Goal: Task Accomplishment & Management: Manage account settings

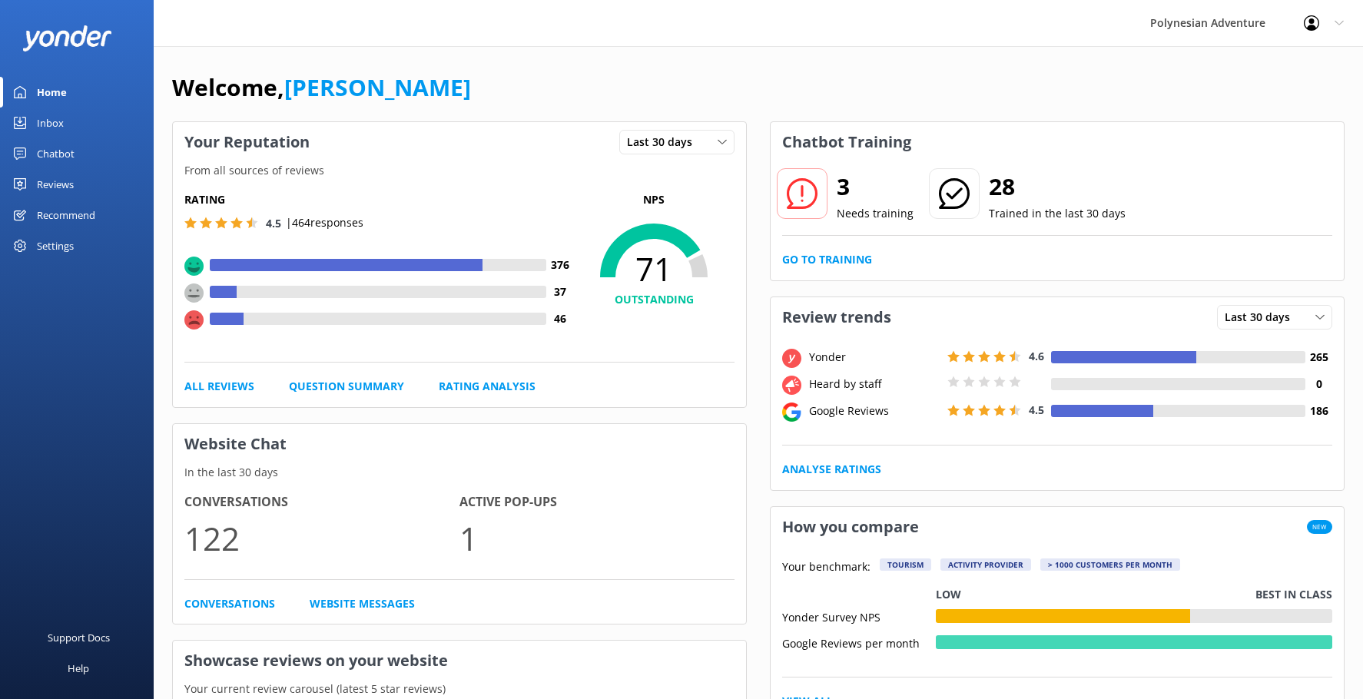
click at [86, 234] on div "Settings" at bounding box center [77, 246] width 154 height 31
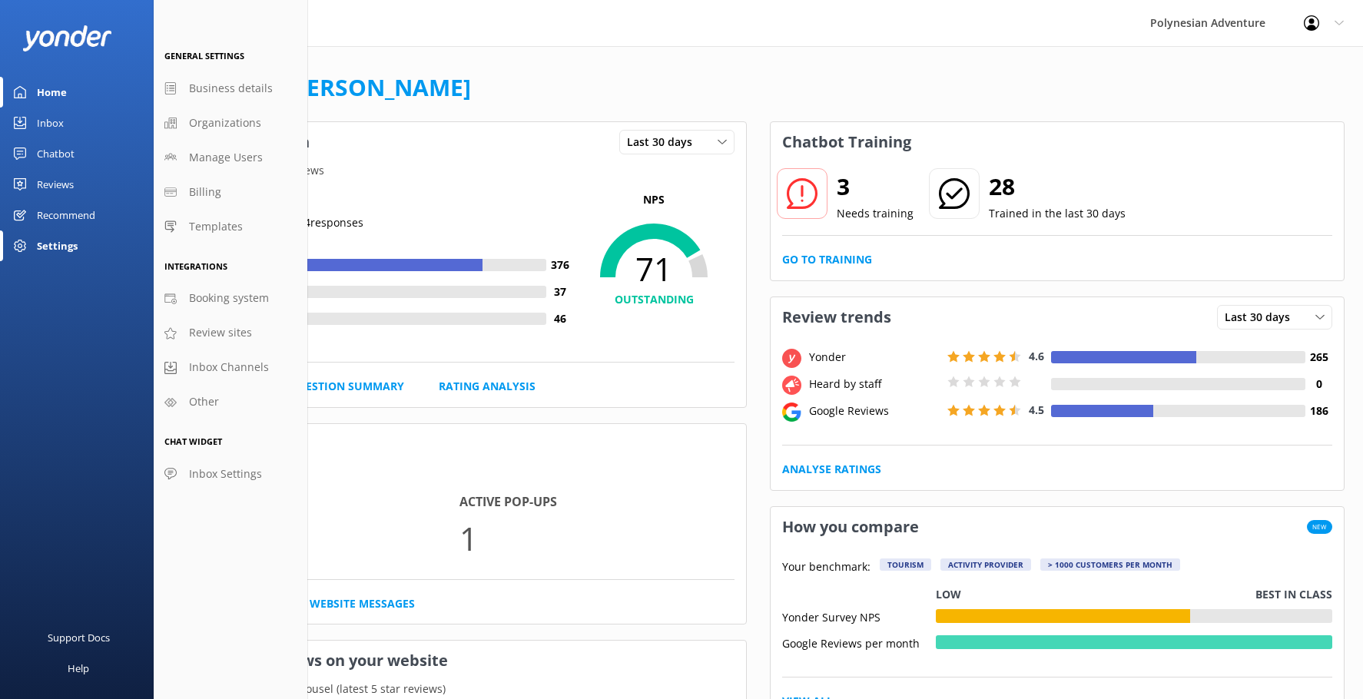
click at [104, 218] on link "Recommend" at bounding box center [77, 215] width 154 height 31
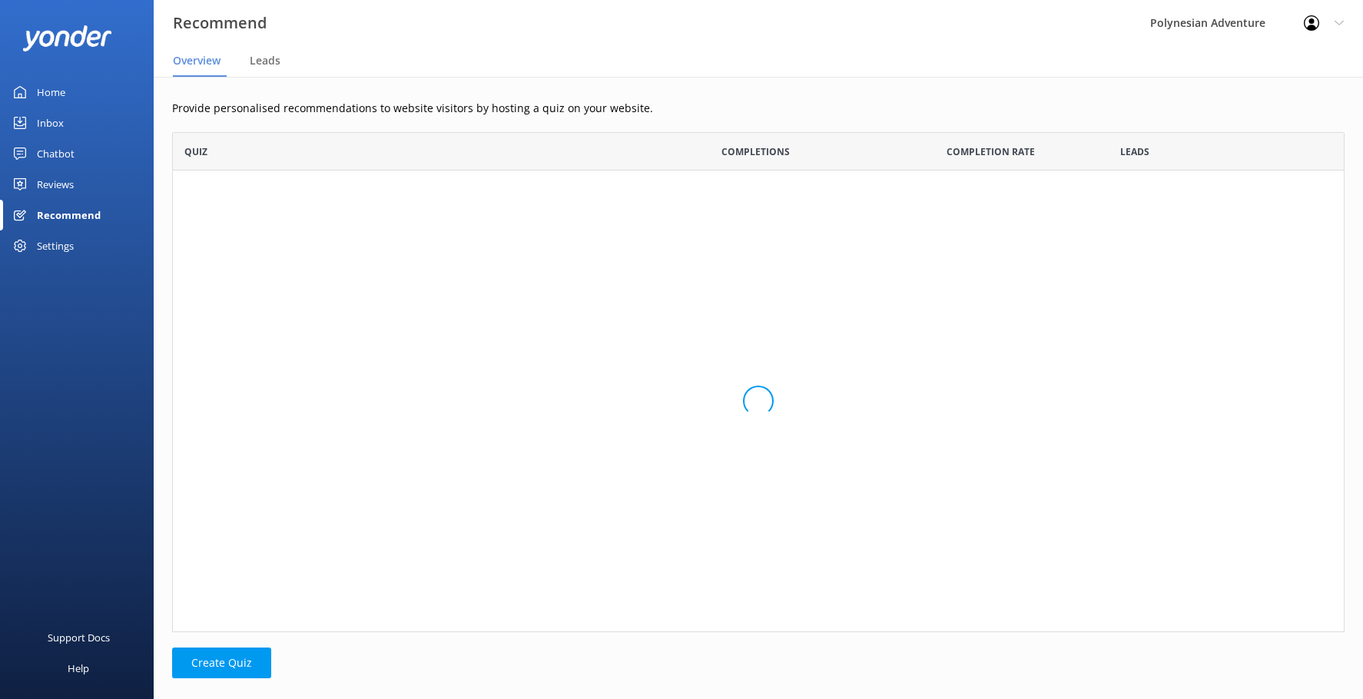
scroll to position [489, 1161]
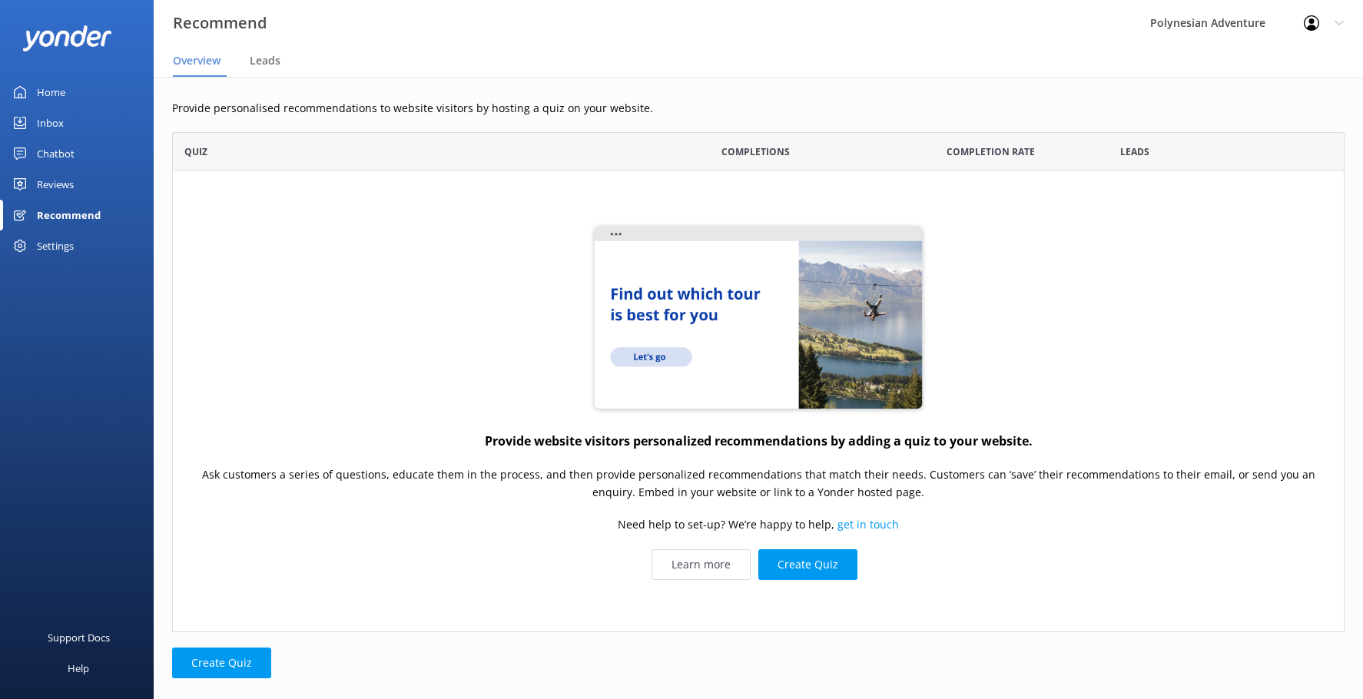
click at [96, 189] on link "Reviews" at bounding box center [77, 184] width 154 height 31
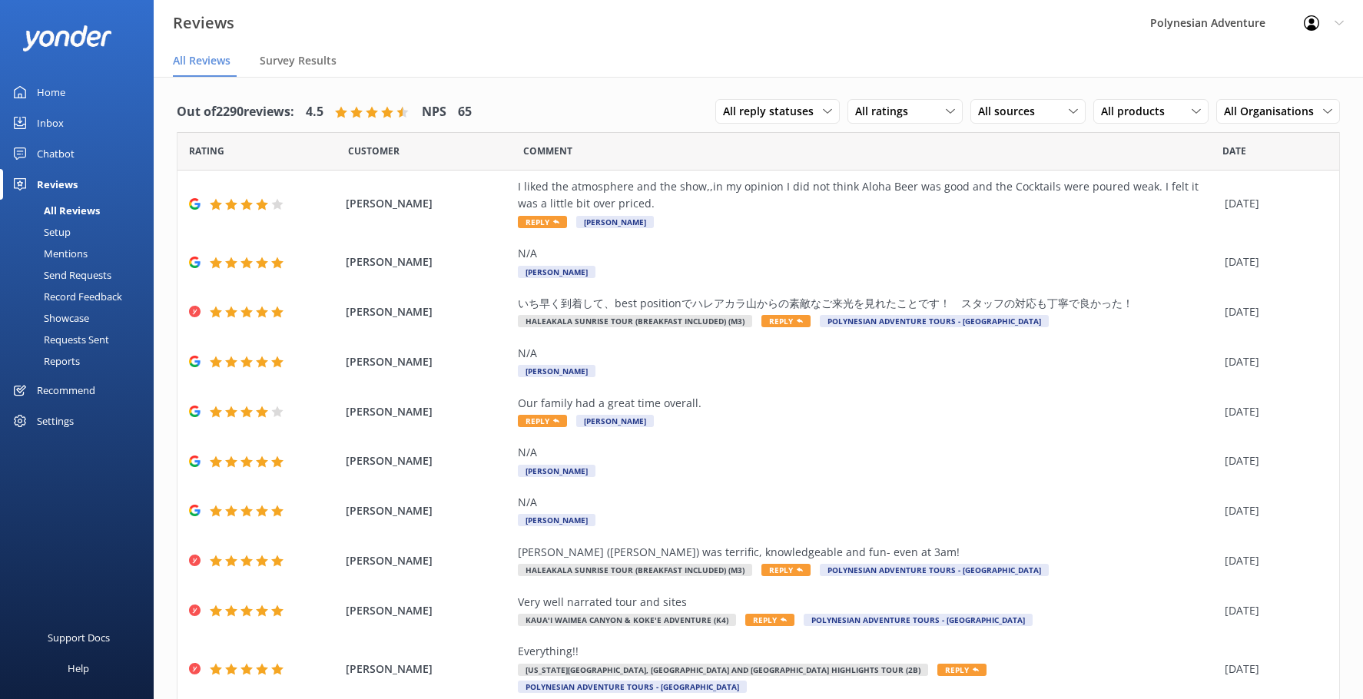
click at [84, 156] on link "Chatbot" at bounding box center [77, 153] width 154 height 31
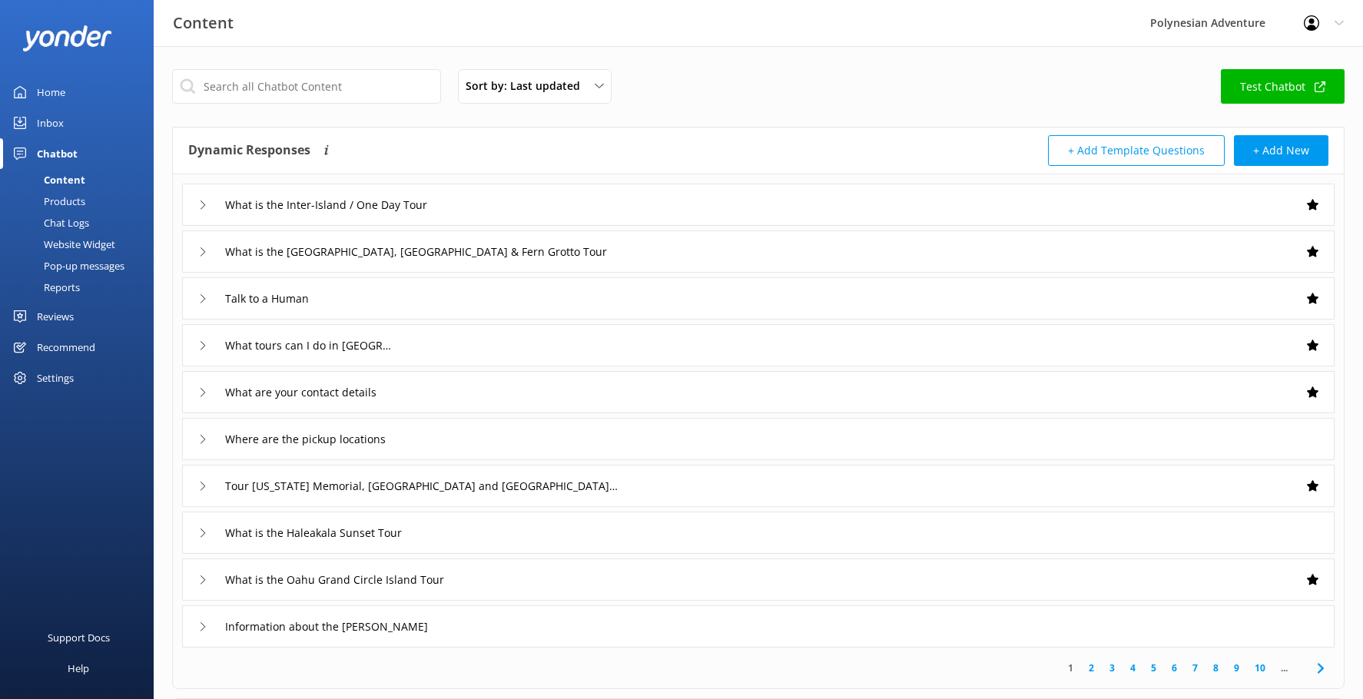
click at [75, 132] on link "Inbox" at bounding box center [77, 123] width 154 height 31
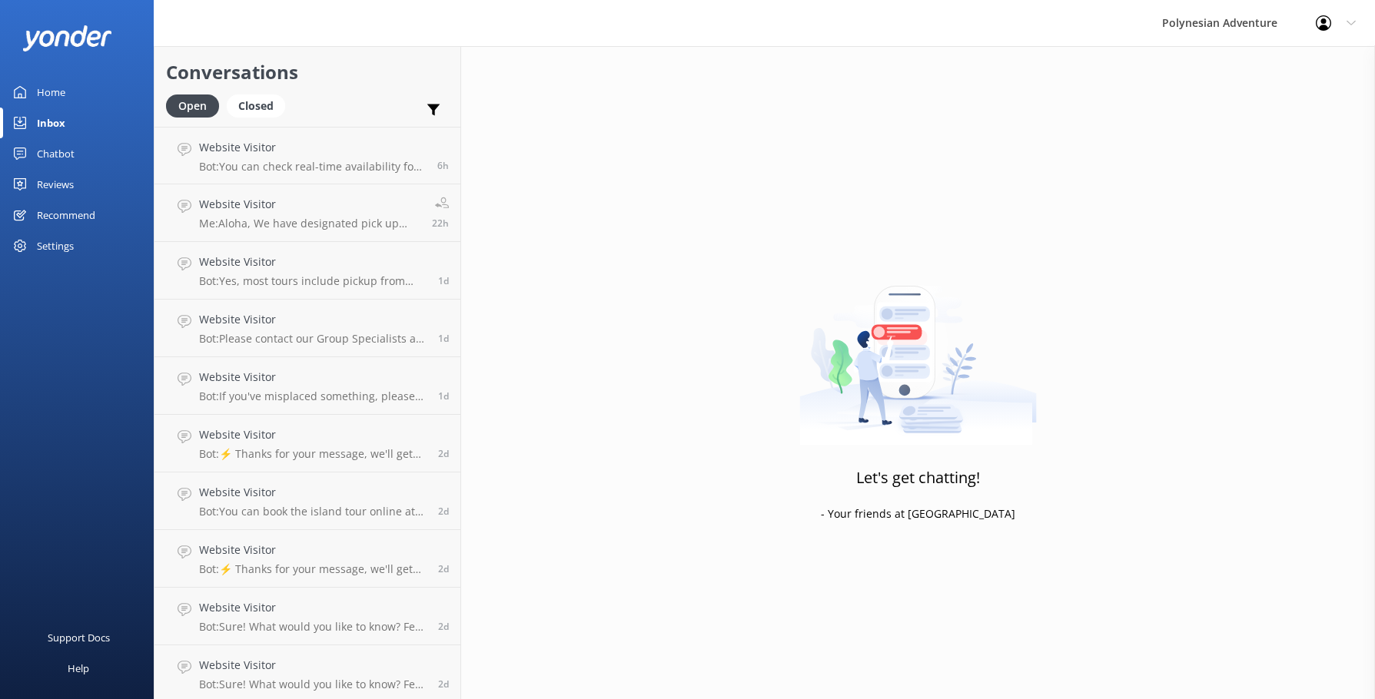
click at [102, 240] on div "Settings" at bounding box center [77, 246] width 154 height 31
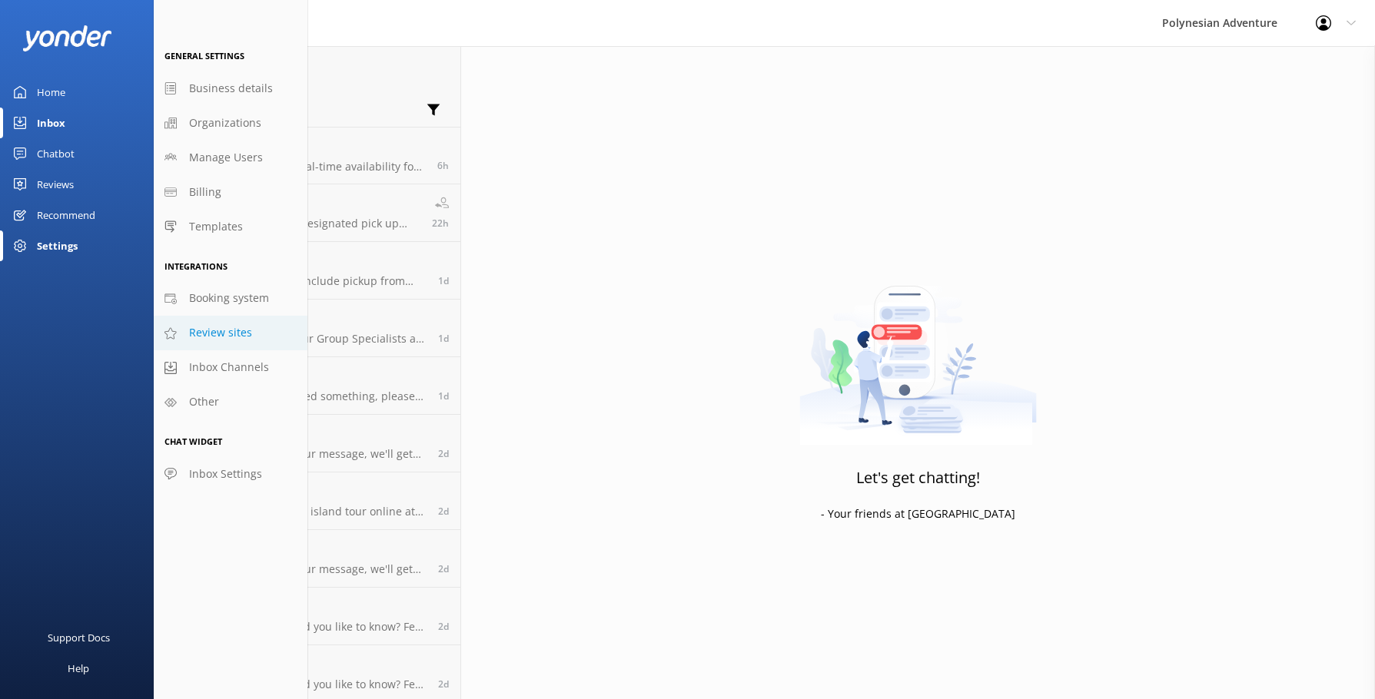
click at [240, 334] on span "Review sites" at bounding box center [220, 332] width 63 height 17
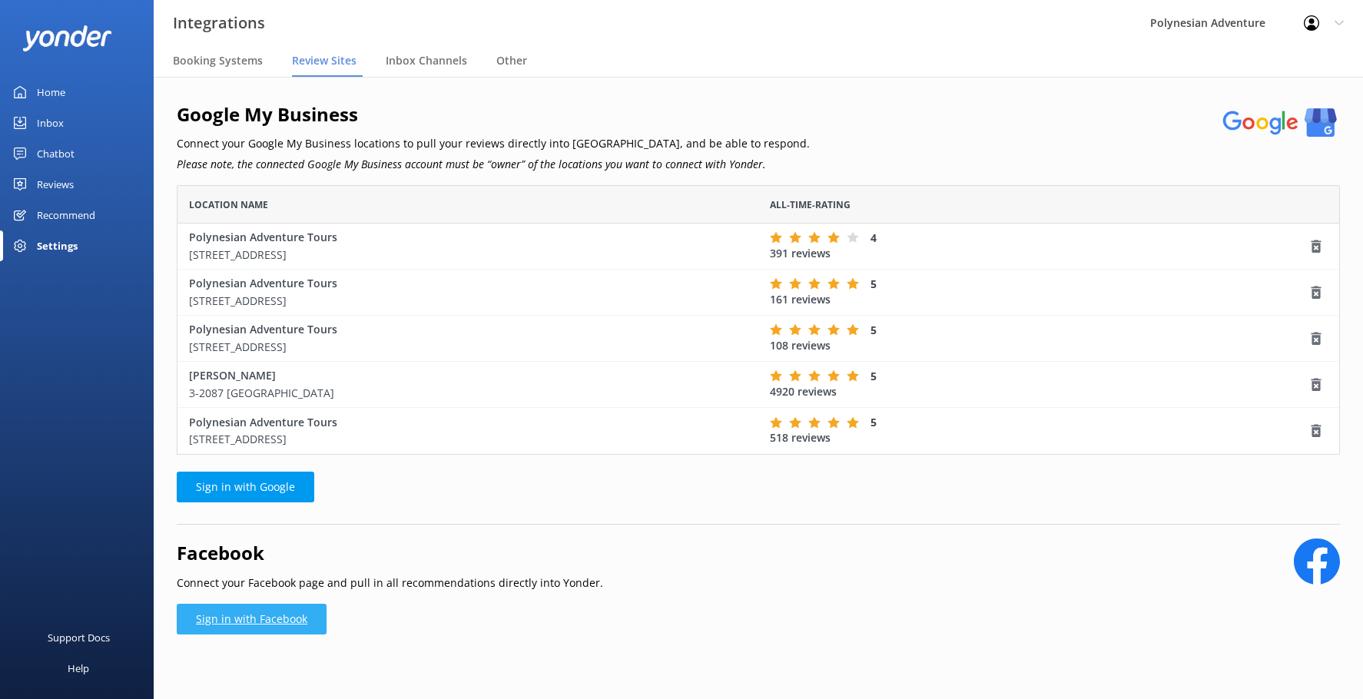
scroll to position [258, 1152]
click at [277, 333] on div "Polynesian Adventure Tours [STREET_ADDRESS]" at bounding box center [468, 338] width 558 height 35
click at [222, 622] on link "Sign in with Facebook" at bounding box center [252, 617] width 150 height 31
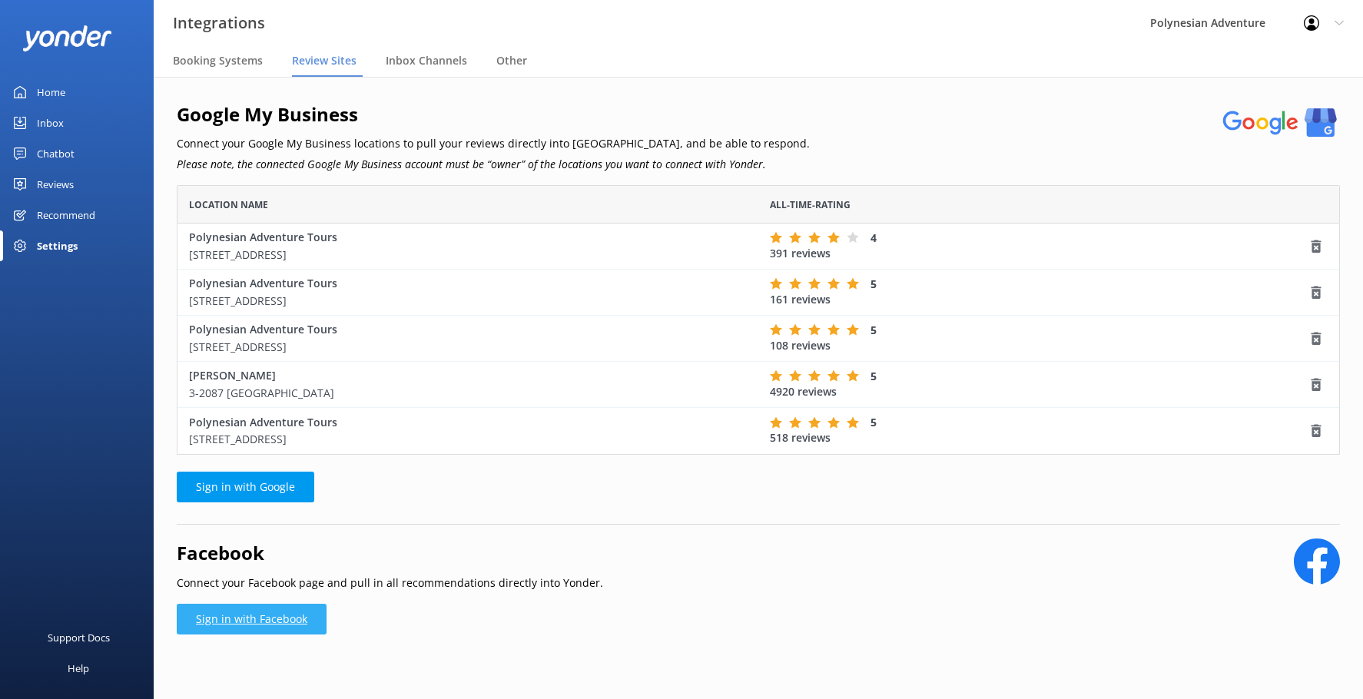
click at [257, 625] on link "Sign in with Facebook" at bounding box center [252, 619] width 150 height 31
